Goal: Task Accomplishment & Management: Complete application form

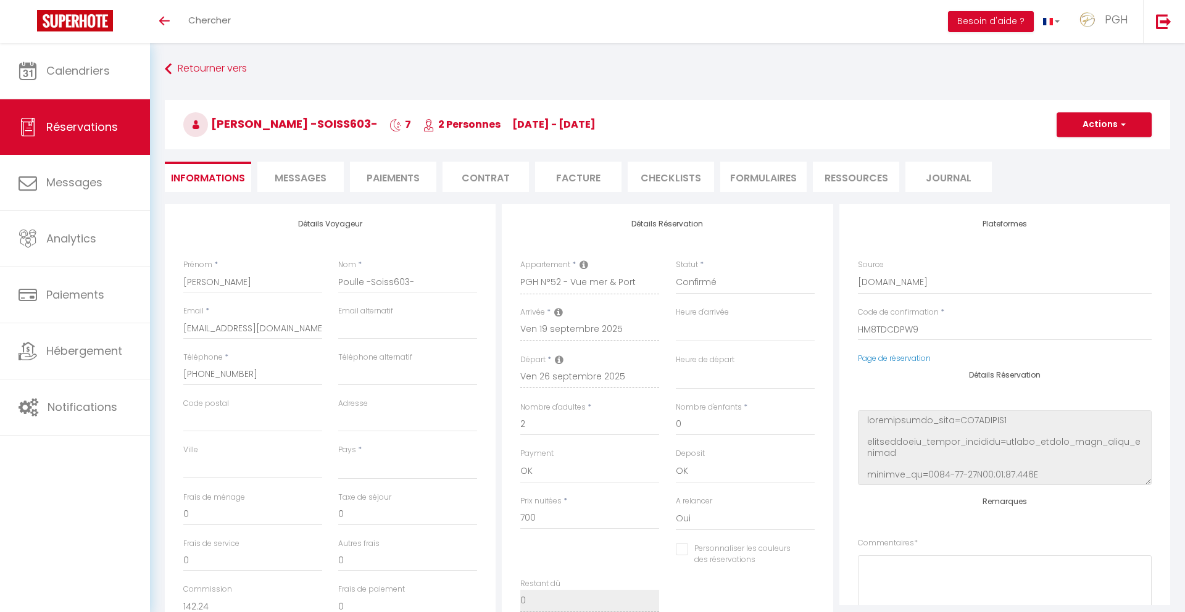
select select
select select "73273"
select select "1"
select select
type input "90"
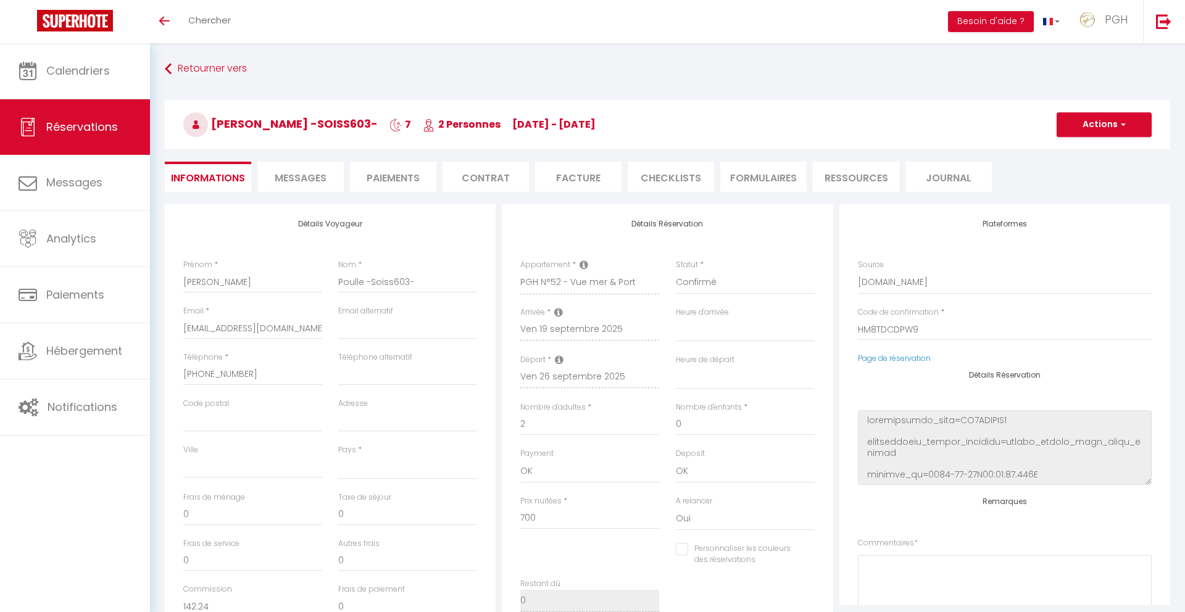
select select
checkbox input "false"
select select
checkbox input "false"
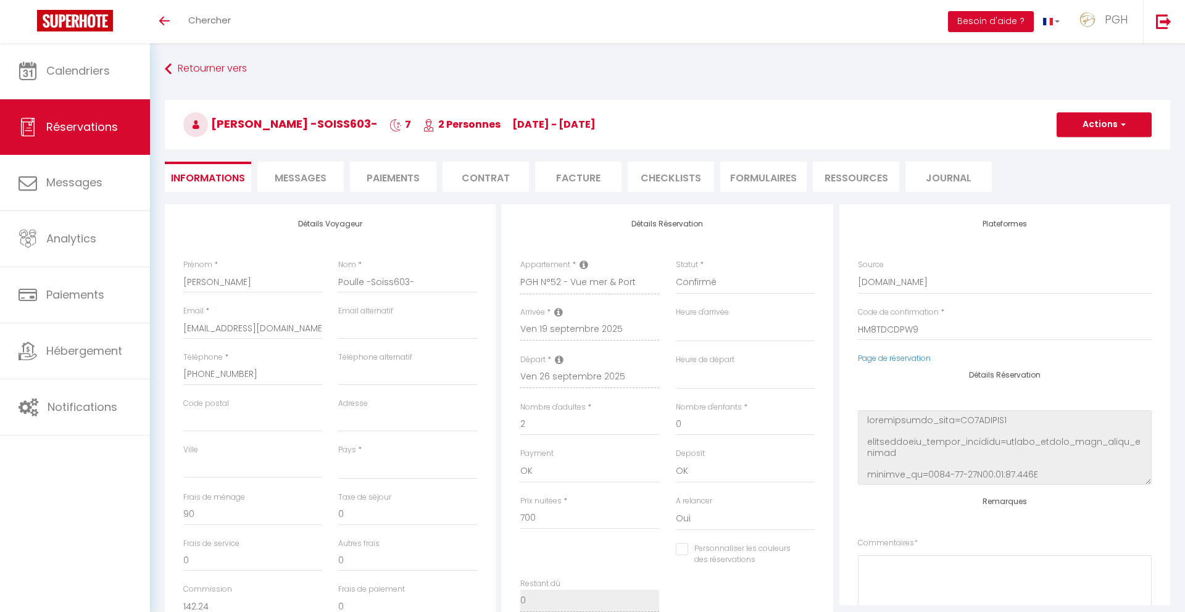
select select "10:30"
select select
